Goal: Check status

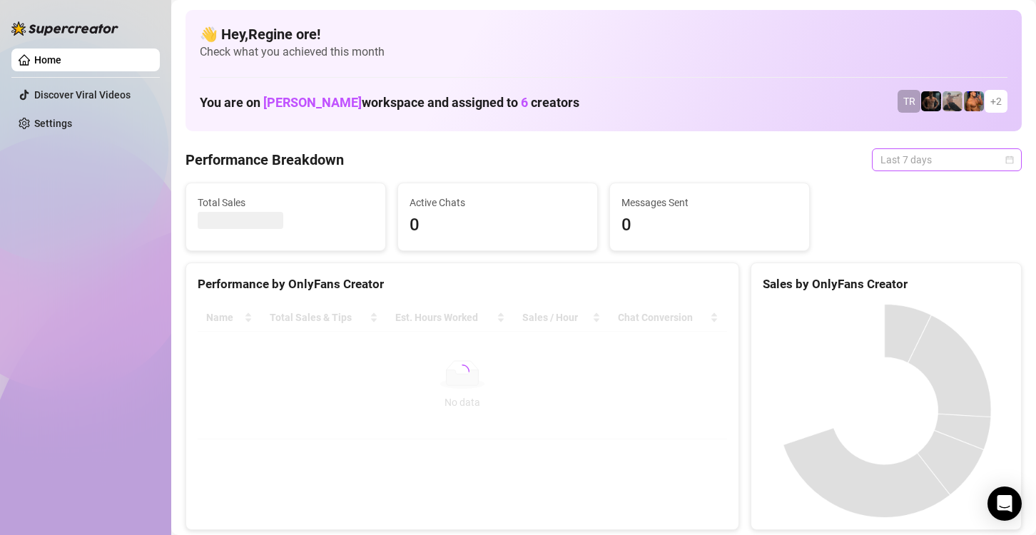
click at [908, 155] on span "Last 7 days" at bounding box center [947, 159] width 133 height 21
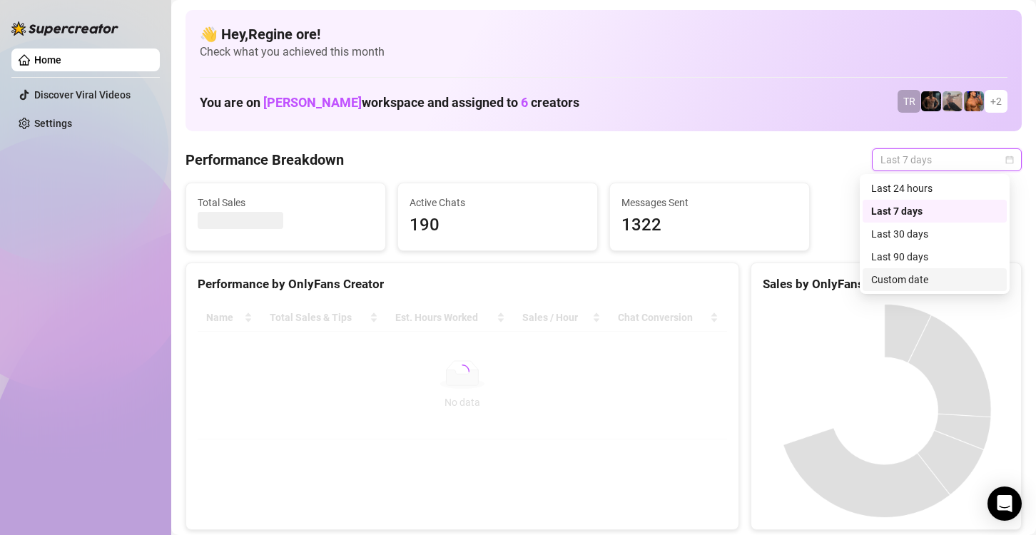
click at [896, 283] on div "Custom date" at bounding box center [934, 280] width 127 height 16
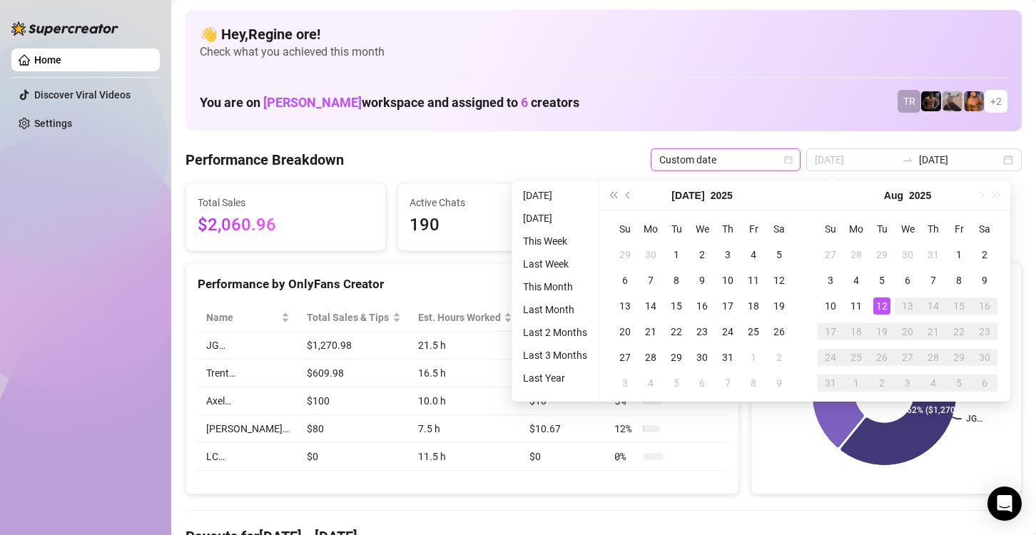
type input "[DATE]"
click at [882, 303] on div "12" at bounding box center [881, 306] width 17 height 17
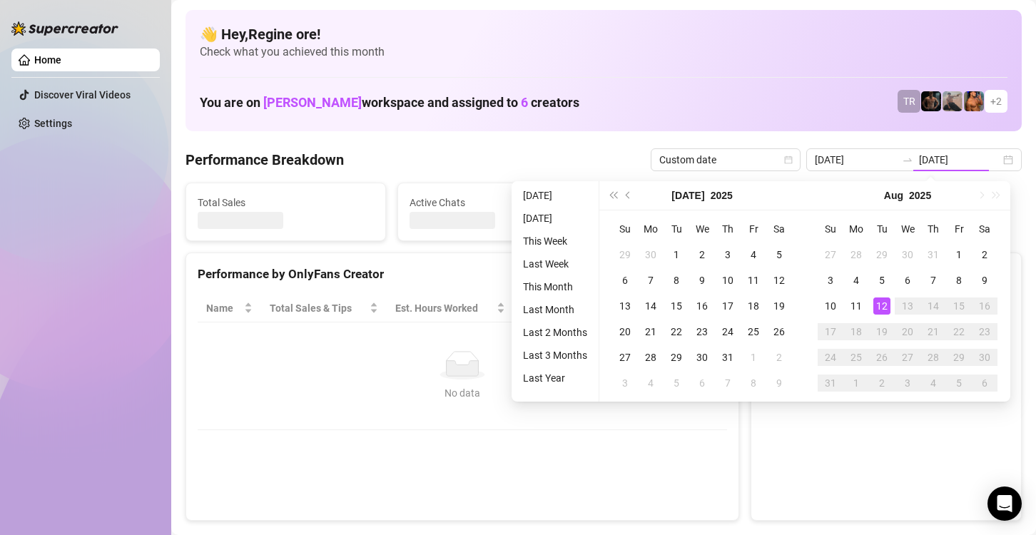
type input "2025-08-12"
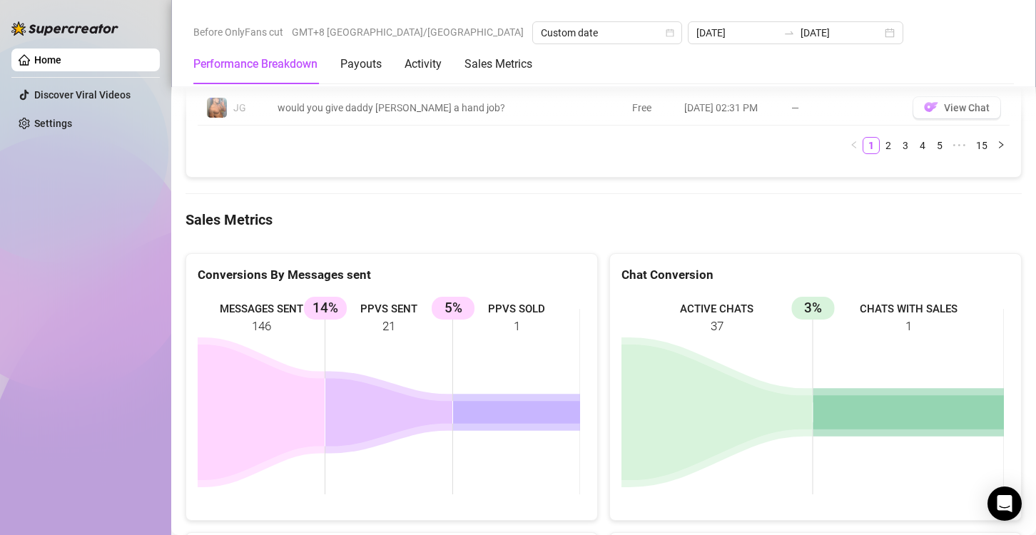
scroll to position [1766, 0]
